Goal: Transaction & Acquisition: Purchase product/service

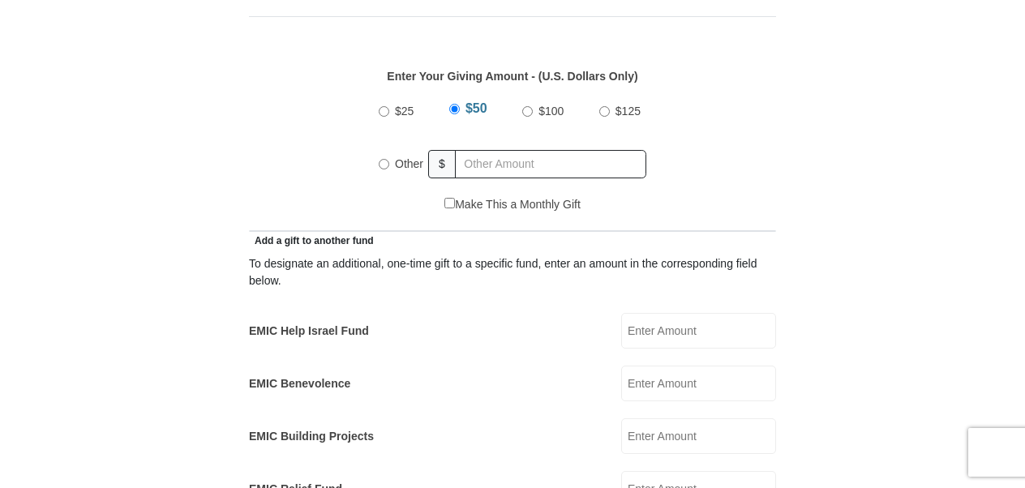
scroll to position [729, 0]
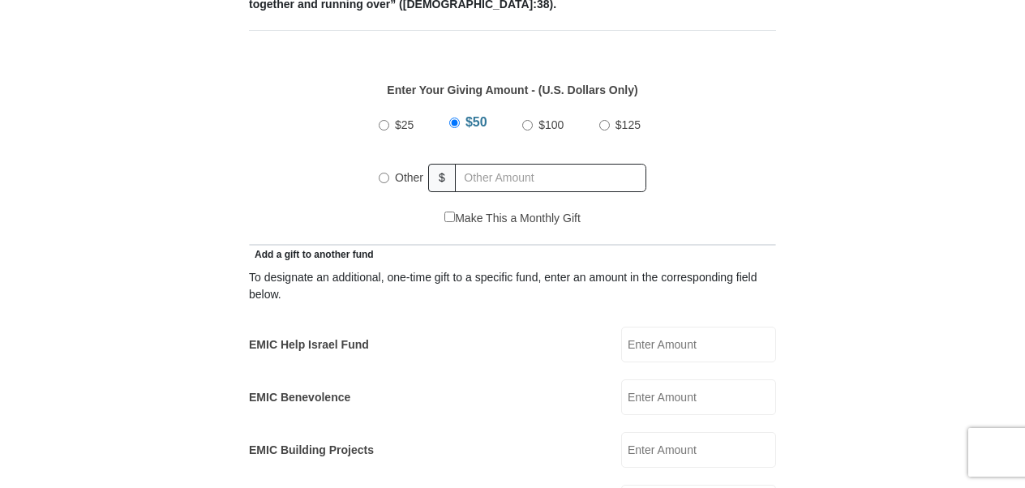
click at [635, 327] on input "EMIC Help Israel Fund" at bounding box center [698, 345] width 155 height 36
type input "50."
radio input "true"
click at [473, 164] on input "text" at bounding box center [553, 178] width 186 height 28
type input "55."
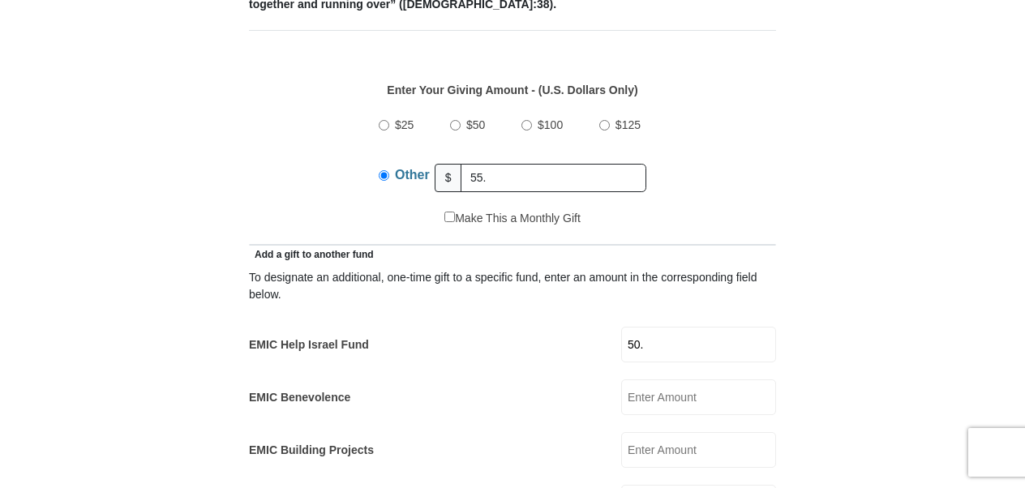
type input "[PERSON_NAME] & [PERSON_NAME]"
type input "[PERSON_NAME]"
type input "[EMAIL_ADDRESS][DOMAIN_NAME]"
type input "[PERSON_NAME]"
type input "3000 cr 246"
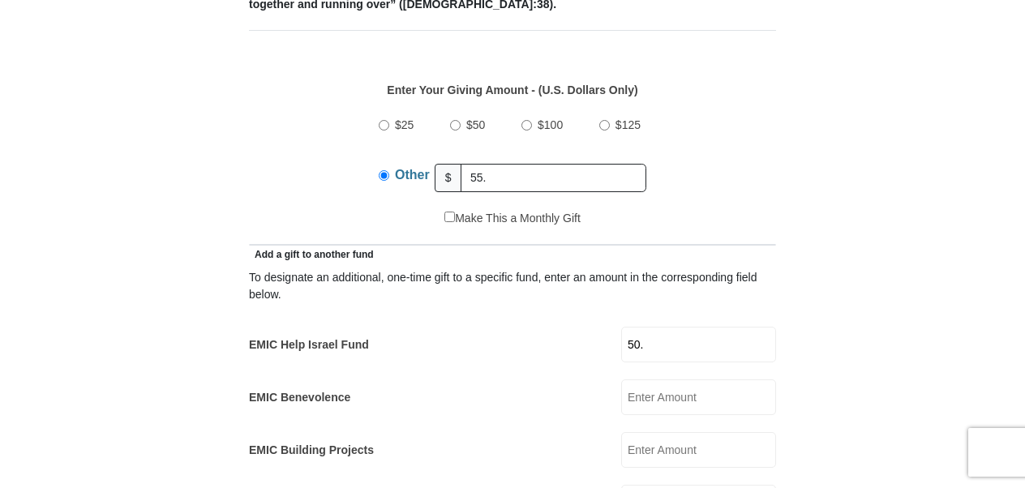
type input "[PERSON_NAME]"
select select "[GEOGRAPHIC_DATA]"
type input "79504"
type input "3253704805"
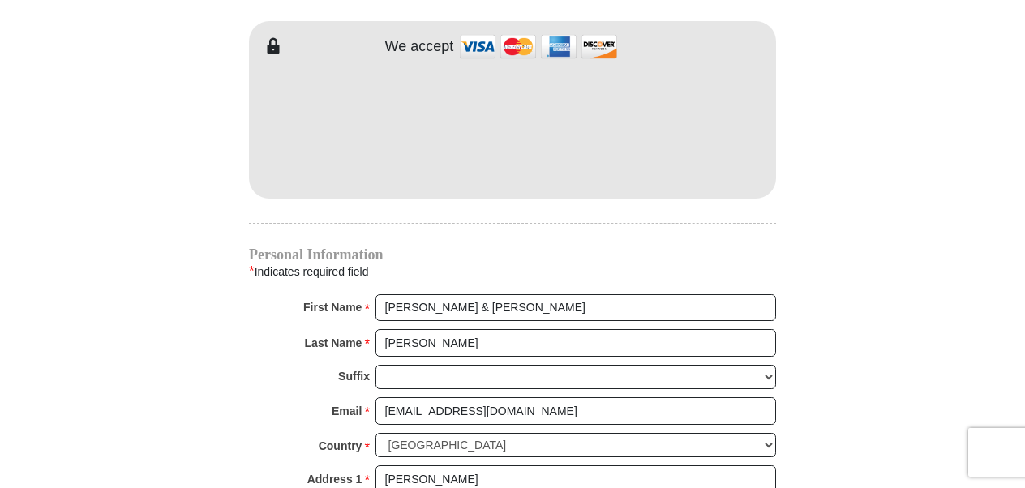
scroll to position [1459, 0]
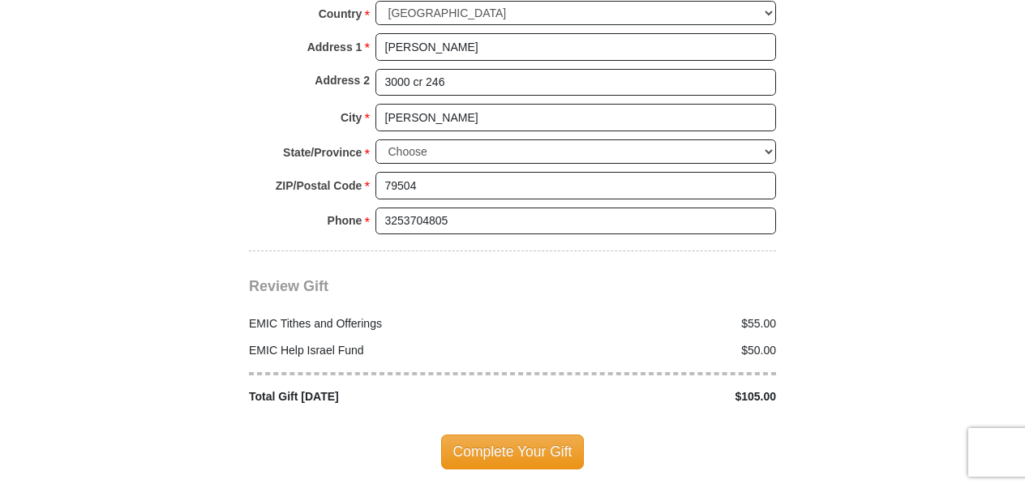
scroll to position [1945, 0]
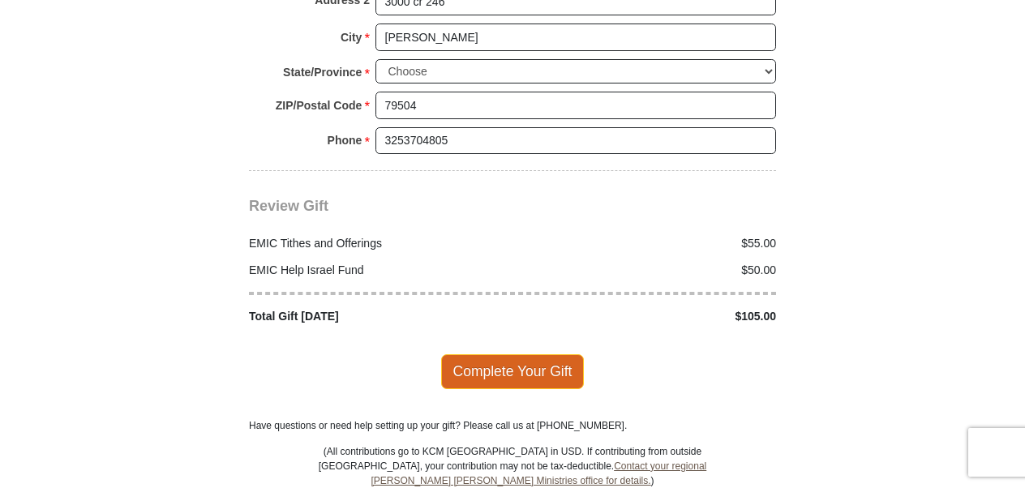
click at [486, 354] on span "Complete Your Gift" at bounding box center [512, 371] width 143 height 34
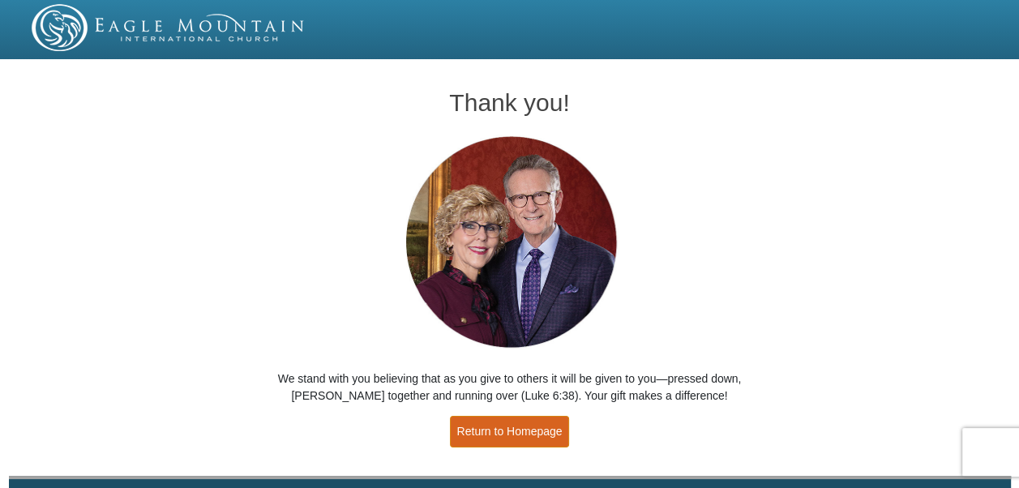
click at [499, 425] on link "Return to Homepage" at bounding box center [510, 432] width 120 height 32
